Goal: Information Seeking & Learning: Learn about a topic

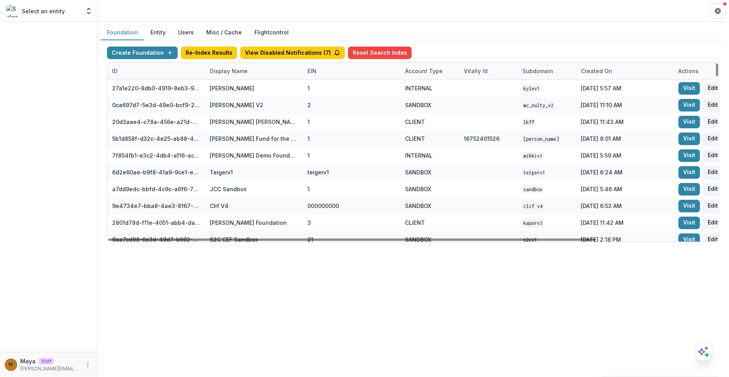
click at [216, 72] on div "Display Name" at bounding box center [228, 71] width 47 height 8
click at [222, 86] on input at bounding box center [253, 88] width 94 height 13
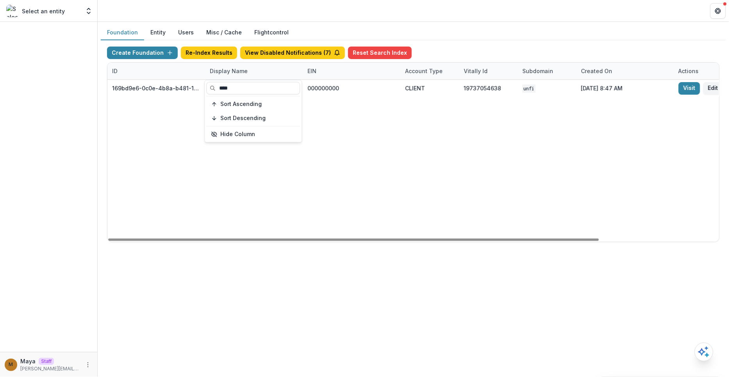
type input "****"
click at [454, 56] on div "Create Foundation Re-Index Results View Disabled Notifications ( 7 ) Reset Sear…" at bounding box center [413, 54] width 613 height 16
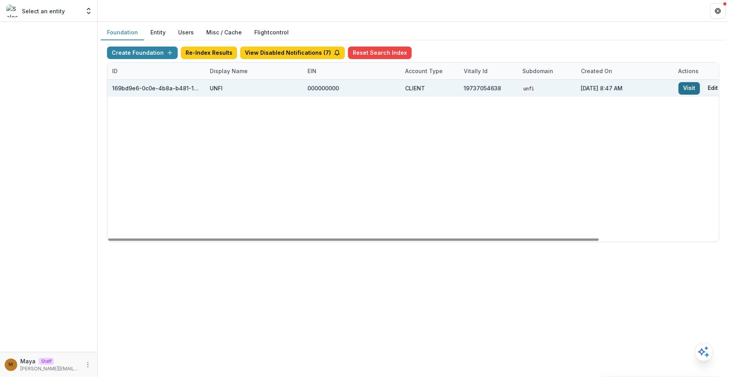
click at [685, 87] on link "Visit" at bounding box center [689, 88] width 21 height 13
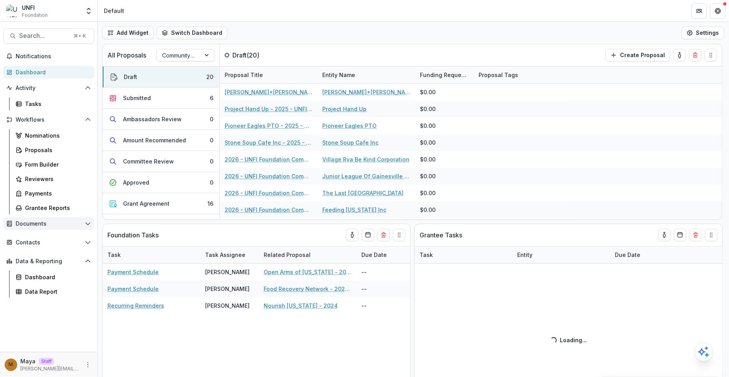
click at [36, 222] on span "Documents" at bounding box center [49, 223] width 66 height 7
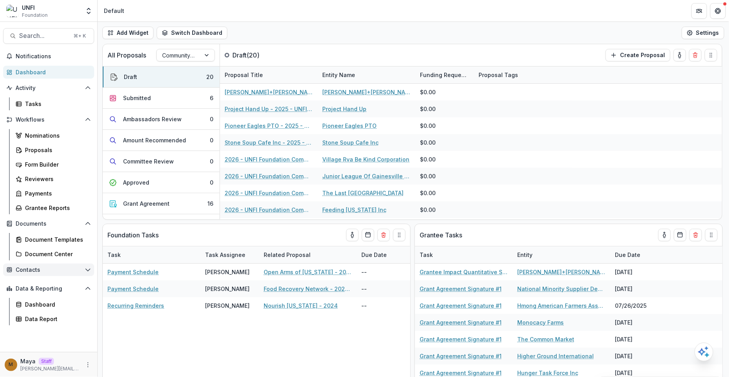
click at [29, 266] on span "Contacts" at bounding box center [49, 269] width 66 height 7
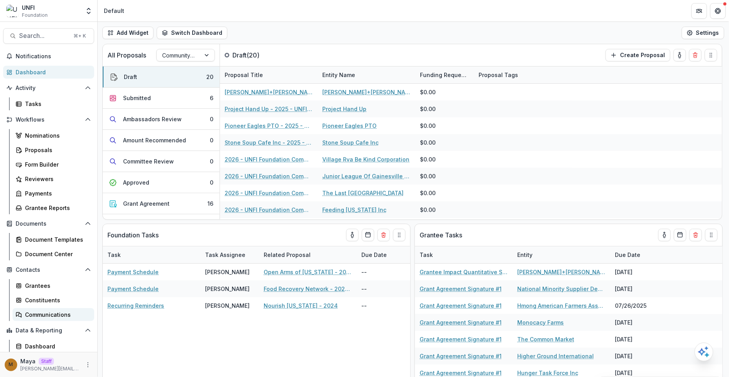
click at [29, 311] on div "Communications" at bounding box center [56, 314] width 63 height 8
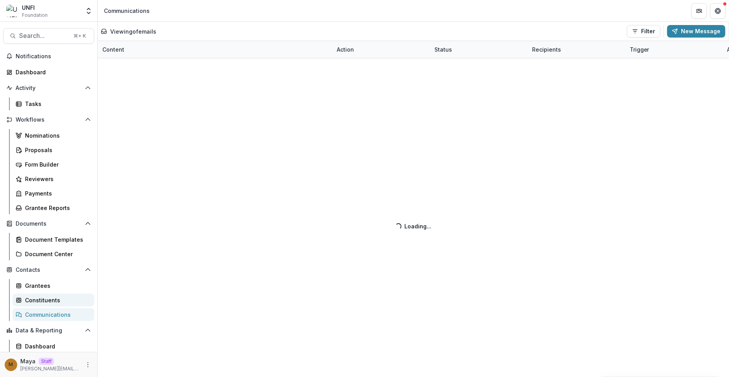
click at [30, 299] on div "Constituents" at bounding box center [56, 300] width 63 height 8
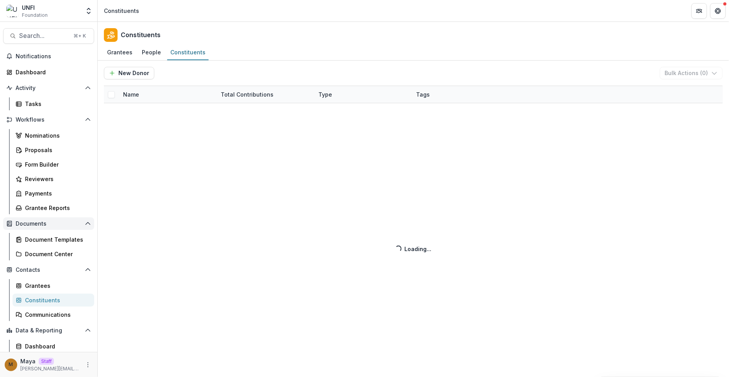
click at [33, 221] on span "Documents" at bounding box center [49, 223] width 66 height 7
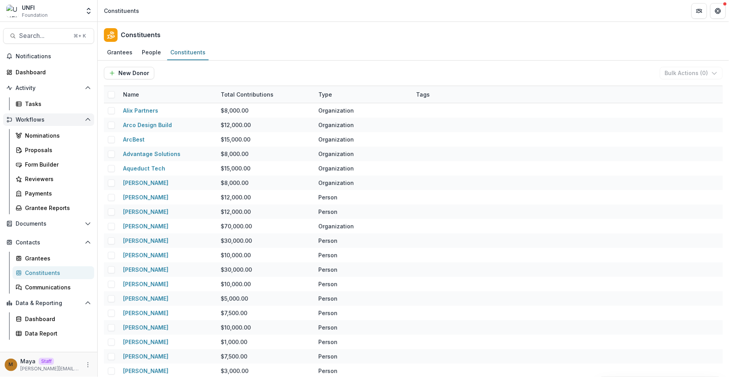
click at [40, 119] on span "Workflows" at bounding box center [49, 119] width 66 height 7
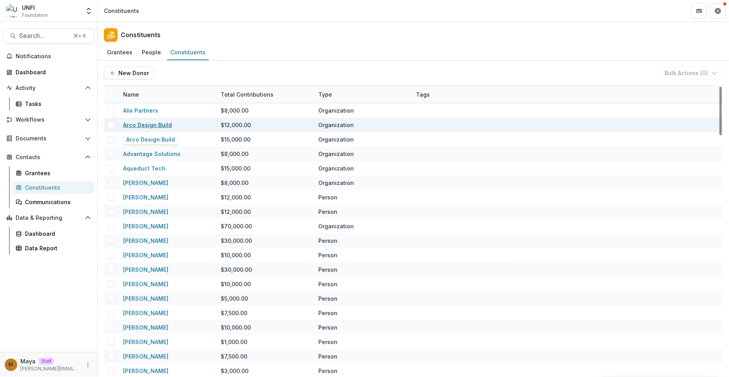
click at [163, 126] on link "Arco Design Build" at bounding box center [147, 125] width 49 height 7
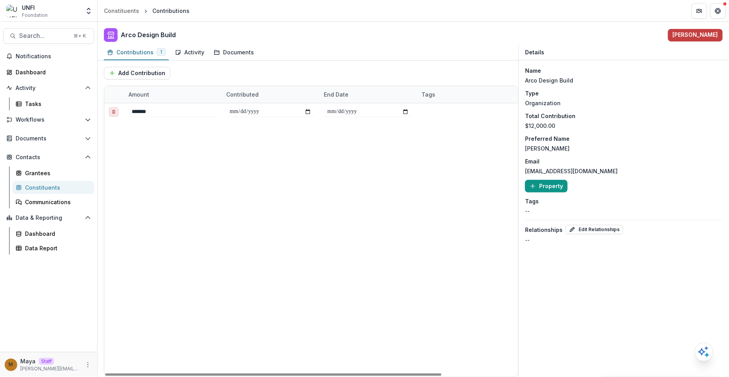
click at [549, 182] on button "Property" at bounding box center [546, 186] width 43 height 13
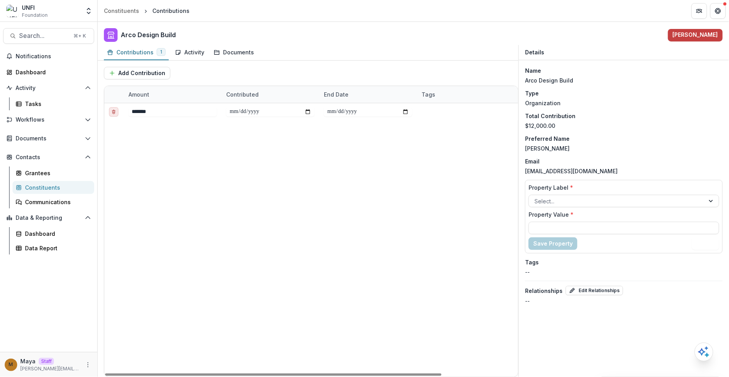
click at [477, 234] on div "**********" at bounding box center [358, 239] width 508 height 273
click at [120, 11] on div "Constituents" at bounding box center [121, 11] width 35 height 8
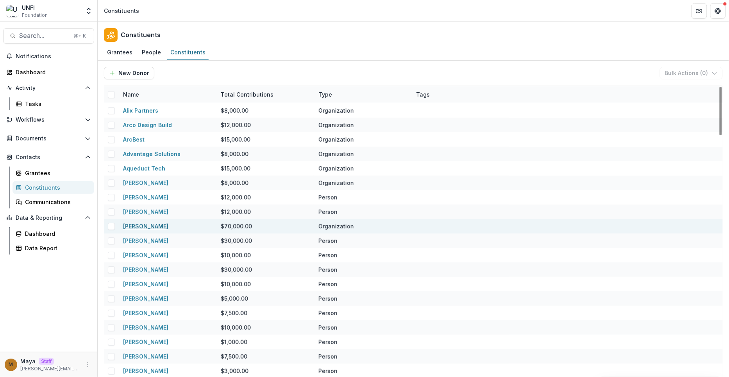
click at [150, 224] on link "[PERSON_NAME]" at bounding box center [145, 226] width 45 height 7
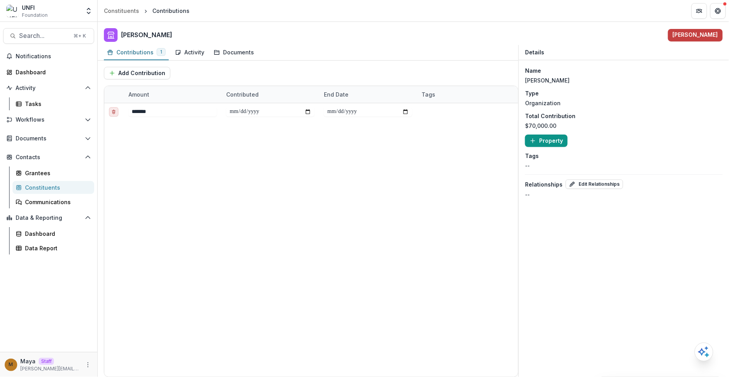
click at [560, 140] on button "Property" at bounding box center [546, 140] width 43 height 13
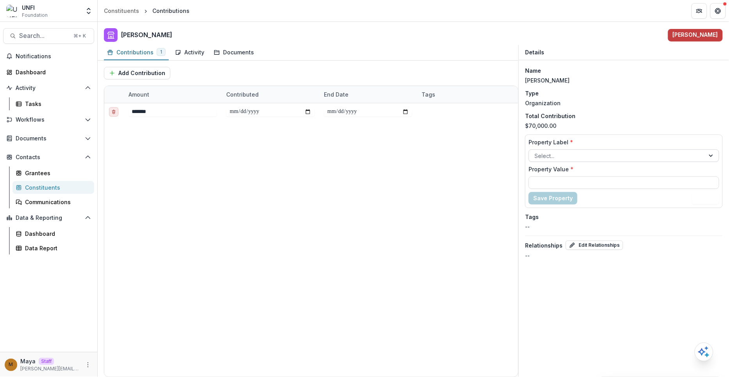
click at [557, 154] on div at bounding box center [617, 156] width 165 height 10
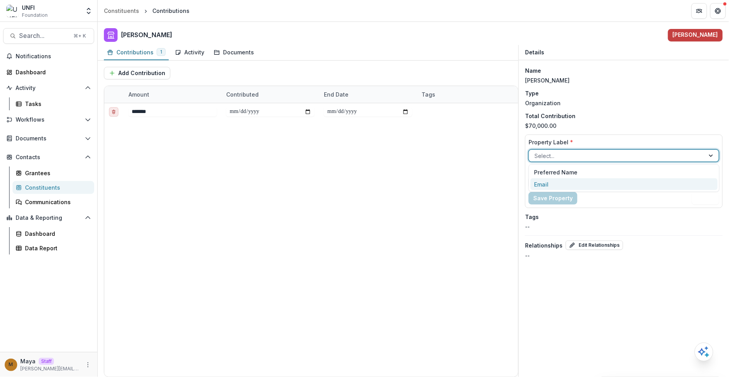
click at [549, 180] on div "Email" at bounding box center [624, 184] width 187 height 12
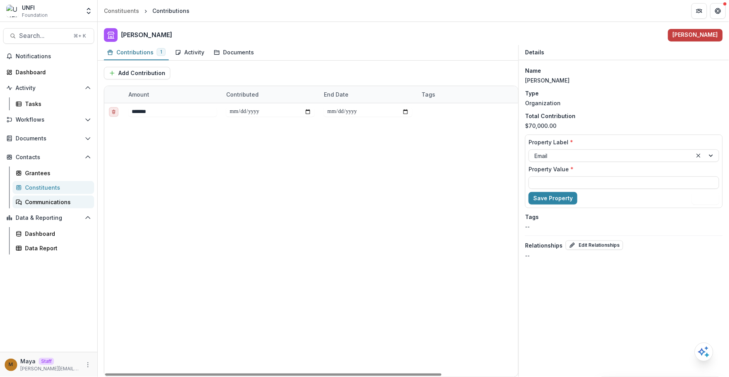
click at [58, 202] on div "Communications" at bounding box center [56, 202] width 63 height 8
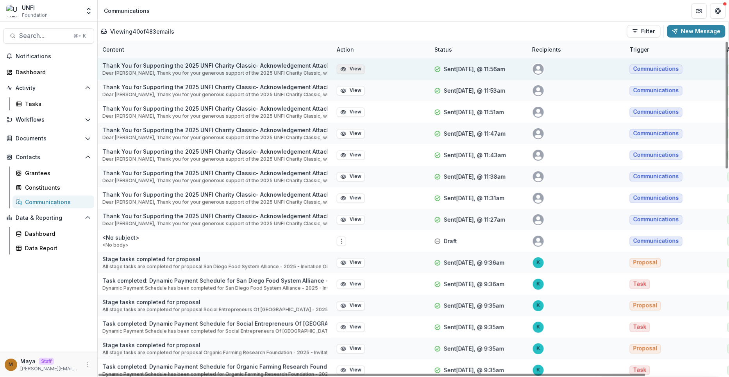
click at [345, 69] on icon "button" at bounding box center [343, 69] width 6 height 6
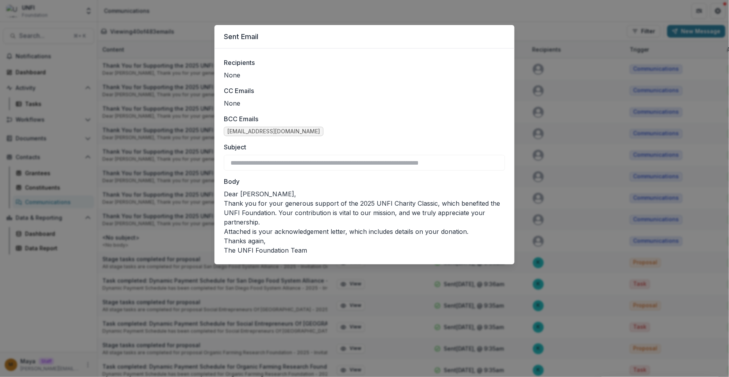
click at [186, 76] on div "**********" at bounding box center [364, 188] width 729 height 377
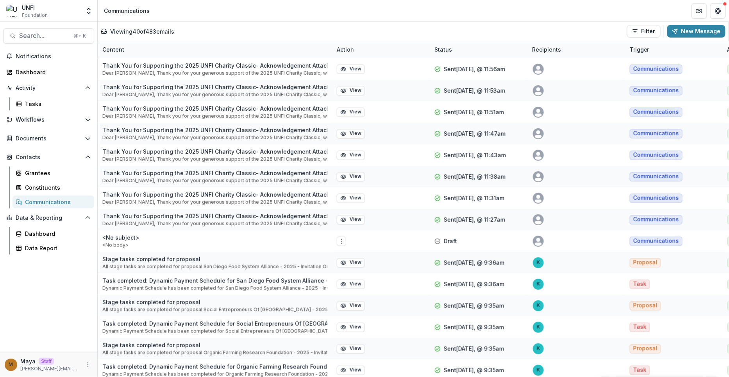
click at [186, 76] on div "**********" at bounding box center [364, 188] width 729 height 377
